Goal: Information Seeking & Learning: Learn about a topic

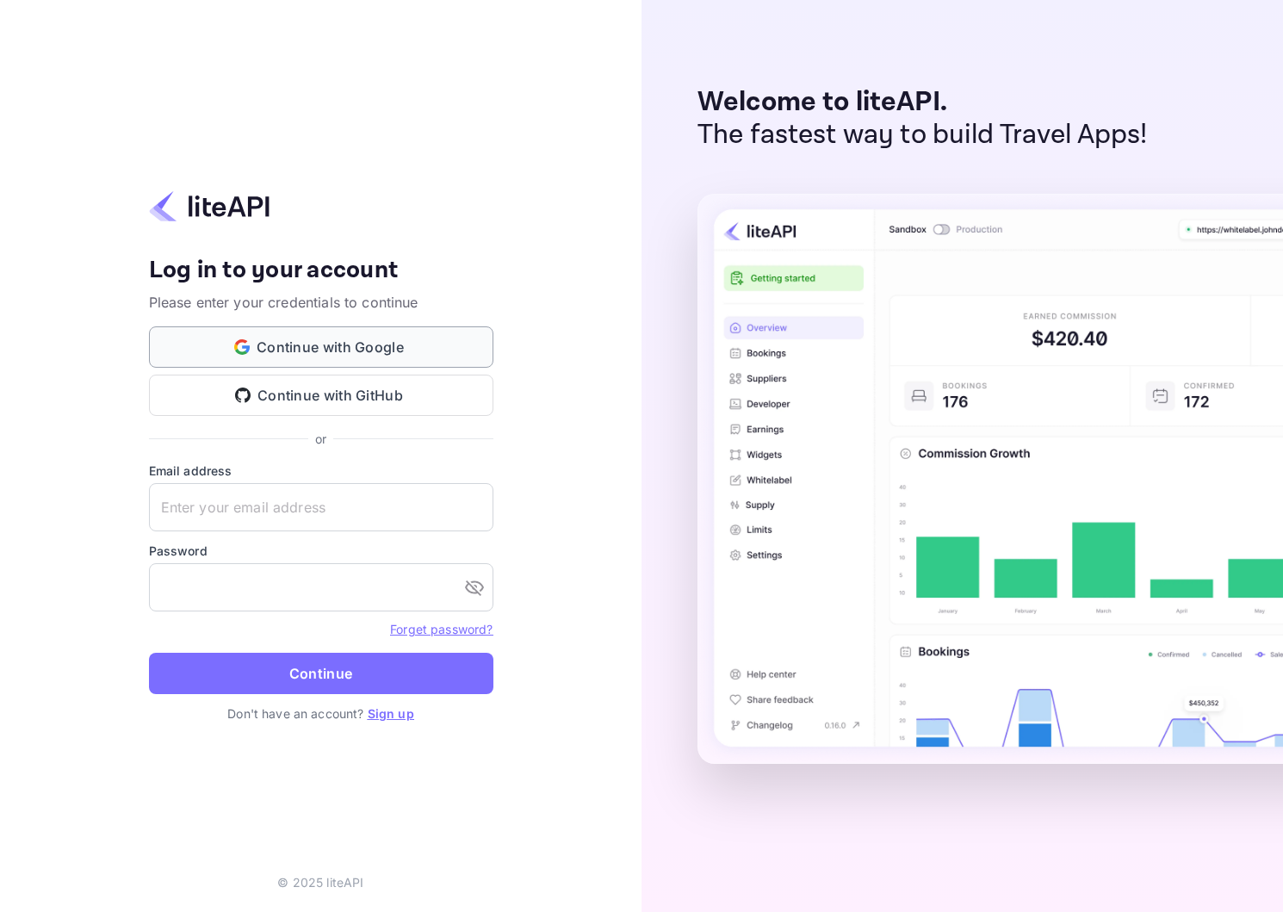
click at [401, 347] on button "Continue with Google" at bounding box center [321, 346] width 344 height 41
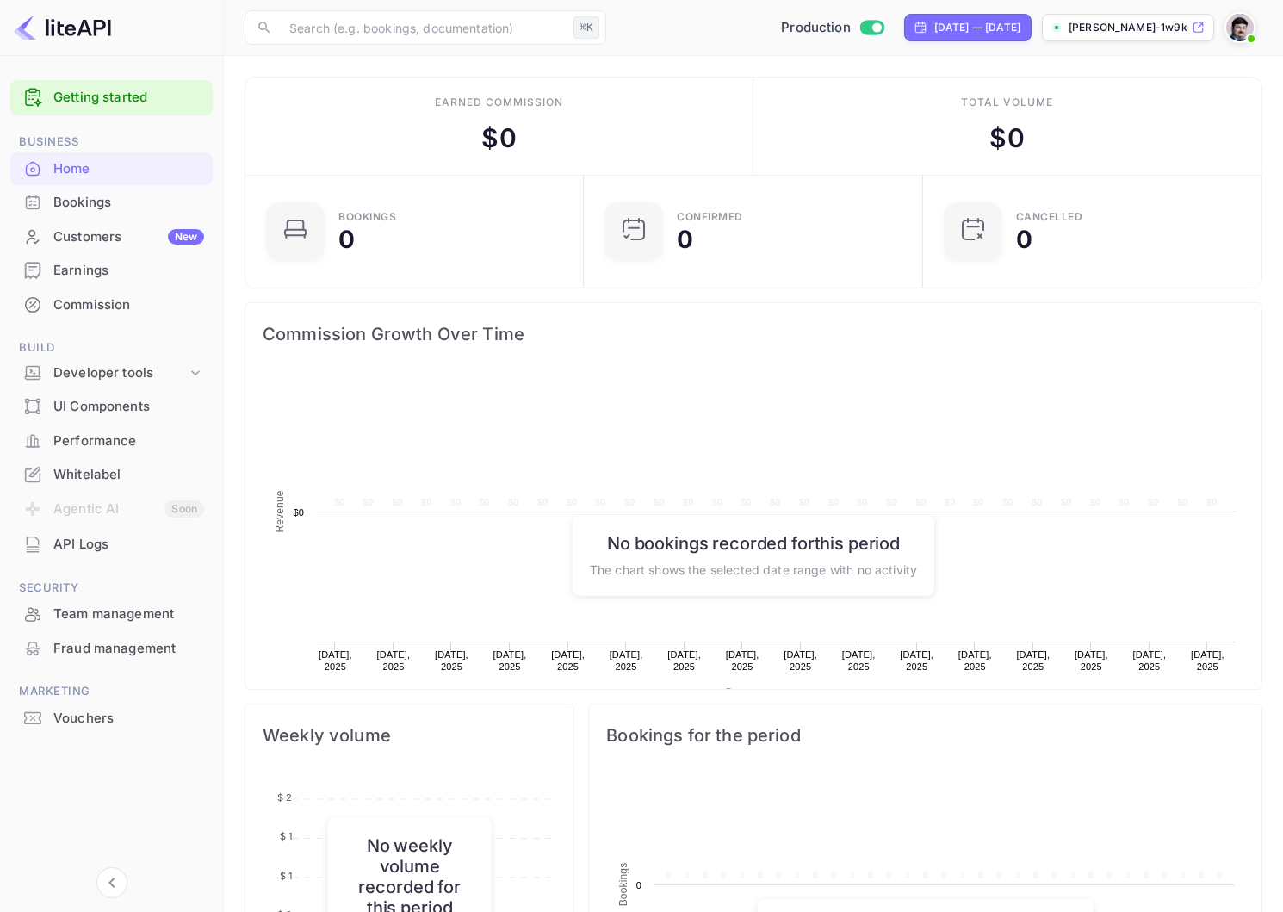
scroll to position [280, 328]
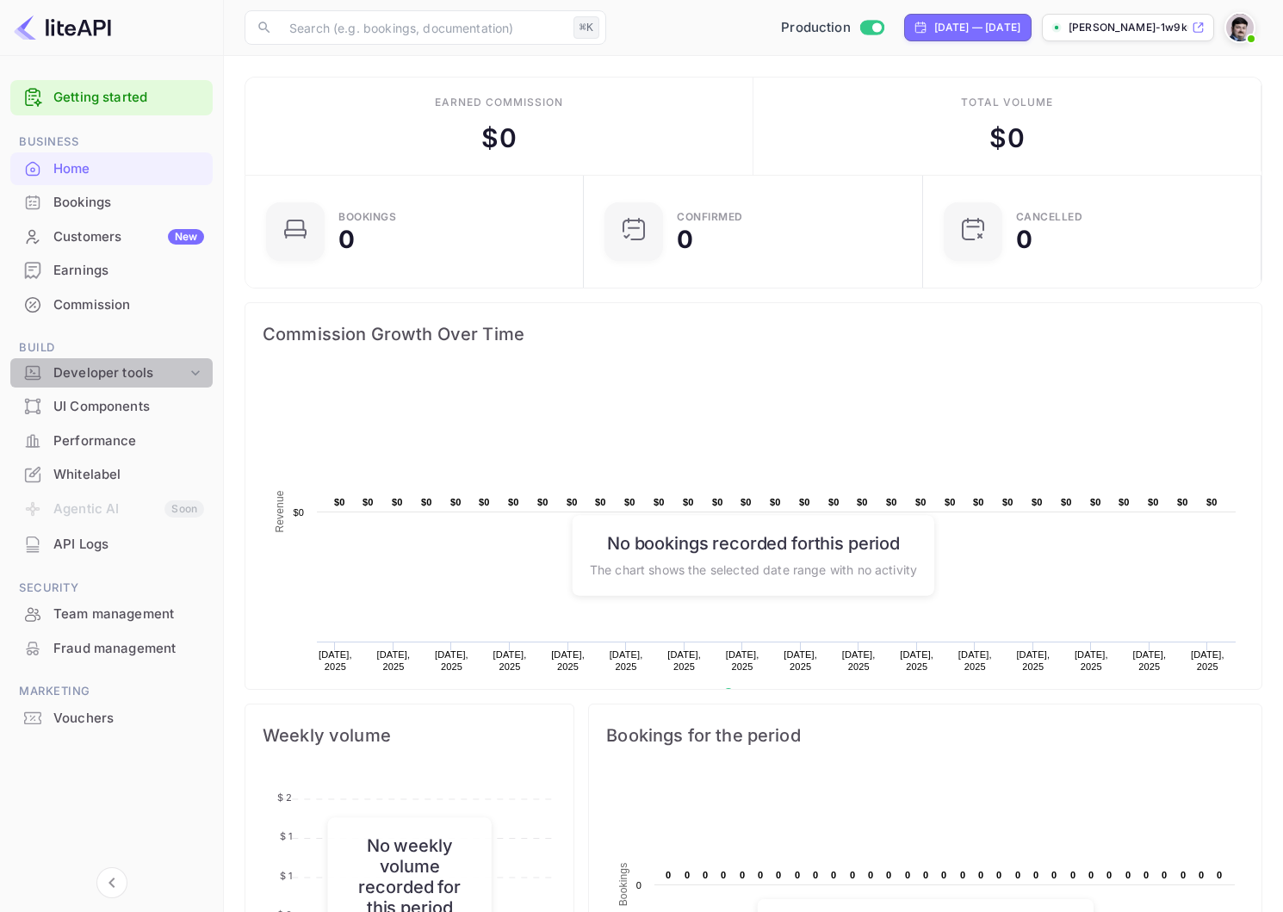
click at [119, 369] on div "Developer tools" at bounding box center [119, 373] width 133 height 20
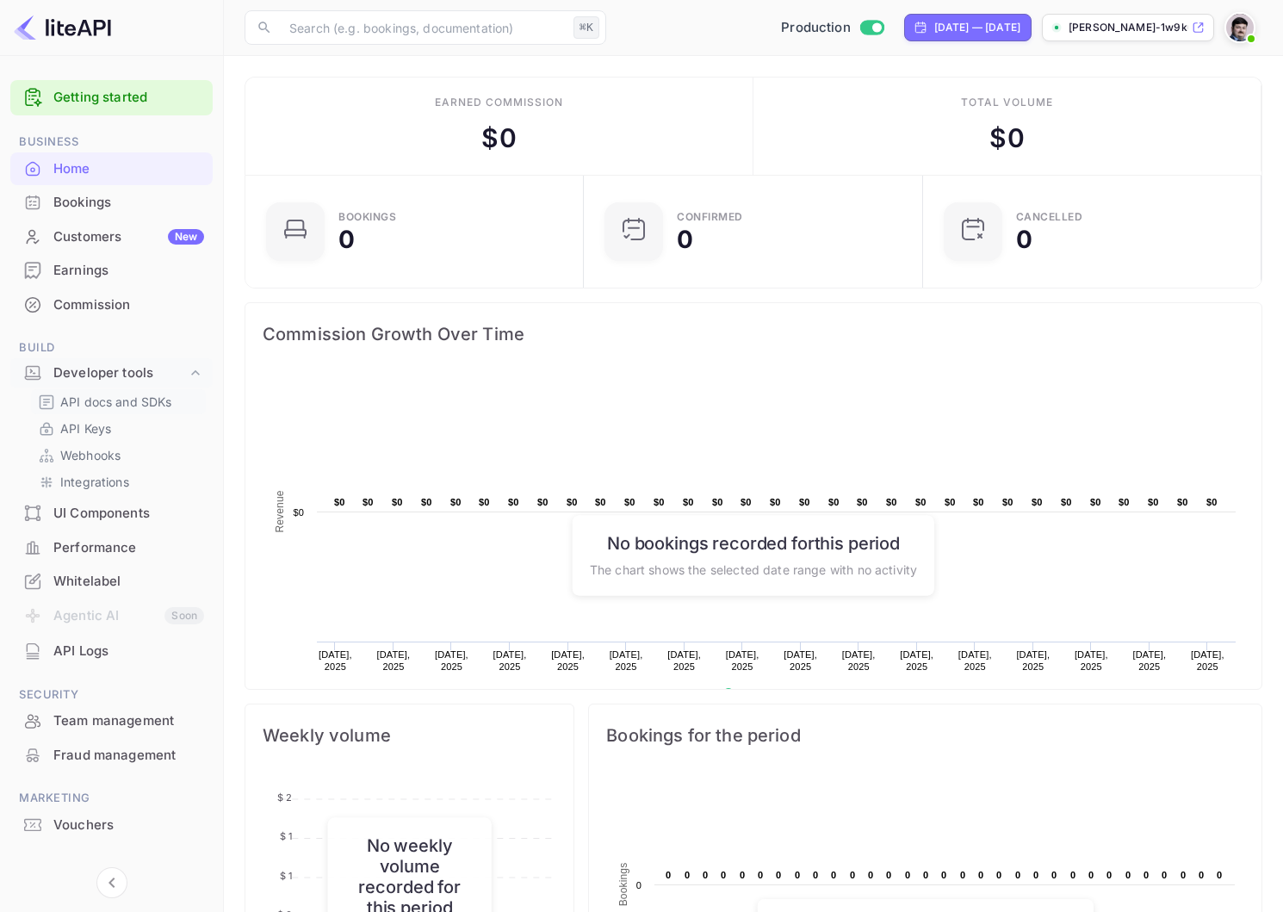
click at [115, 399] on p "API docs and SDKs" at bounding box center [116, 402] width 112 height 18
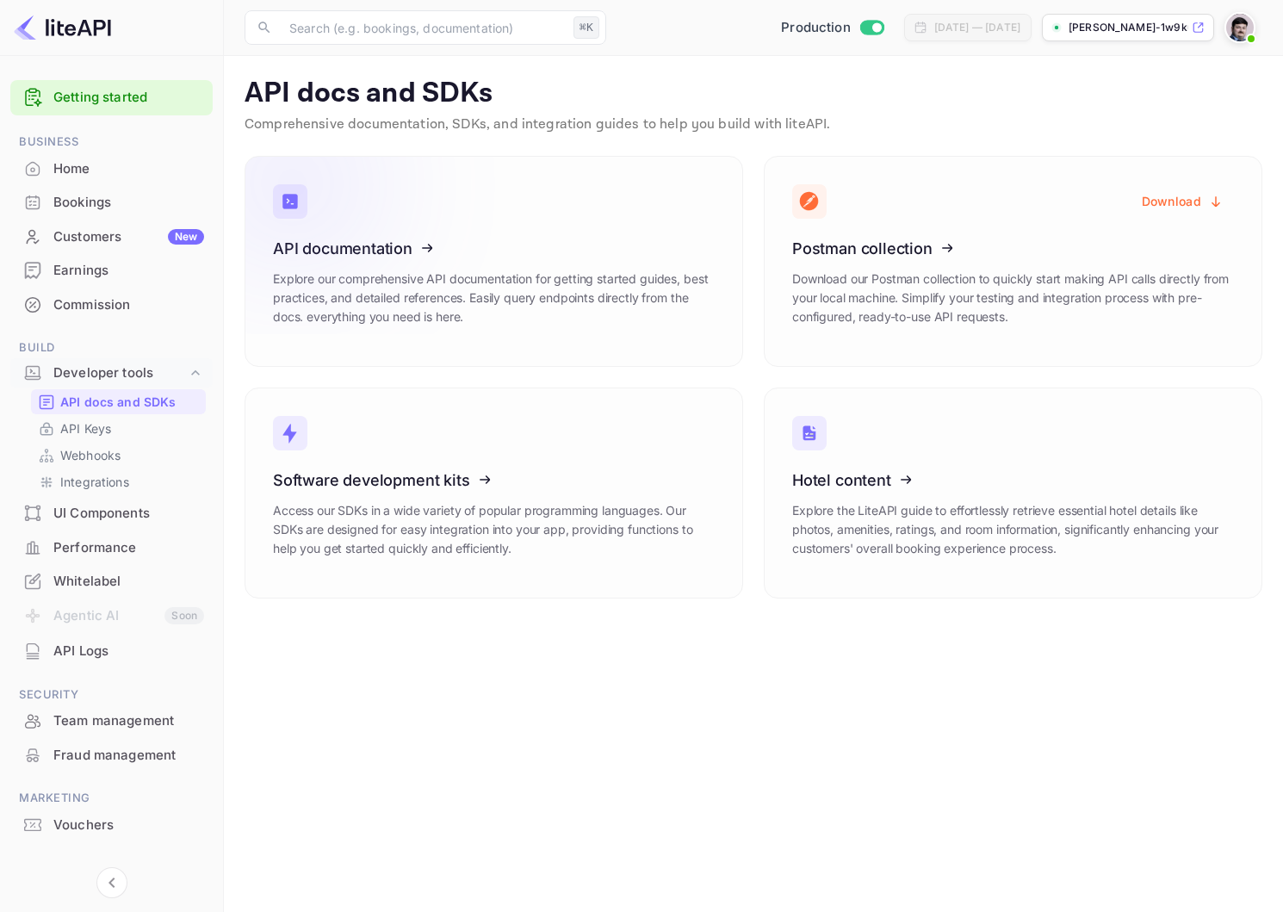
click at [358, 285] on icon at bounding box center [379, 245] width 268 height 177
